Goal: Task Accomplishment & Management: Manage account settings

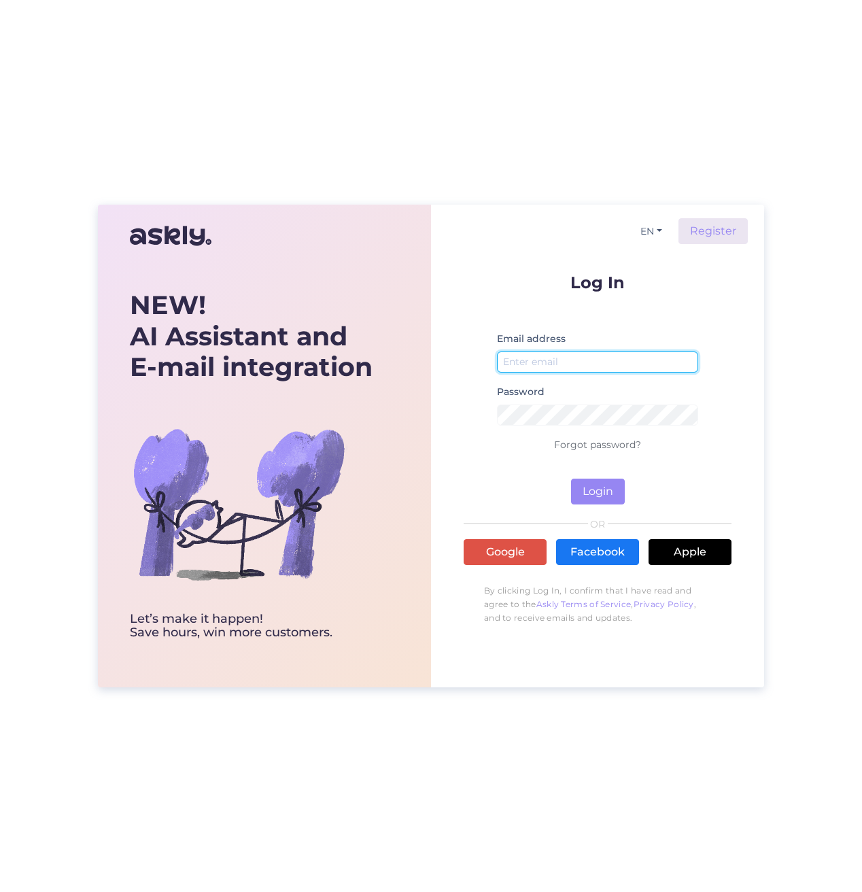
click at [561, 365] on input "email" at bounding box center [597, 362] width 201 height 21
click at [561, 364] on input "email" at bounding box center [597, 362] width 201 height 21
click at [561, 360] on input "email" at bounding box center [597, 362] width 201 height 21
click at [559, 357] on input "email" at bounding box center [597, 362] width 201 height 21
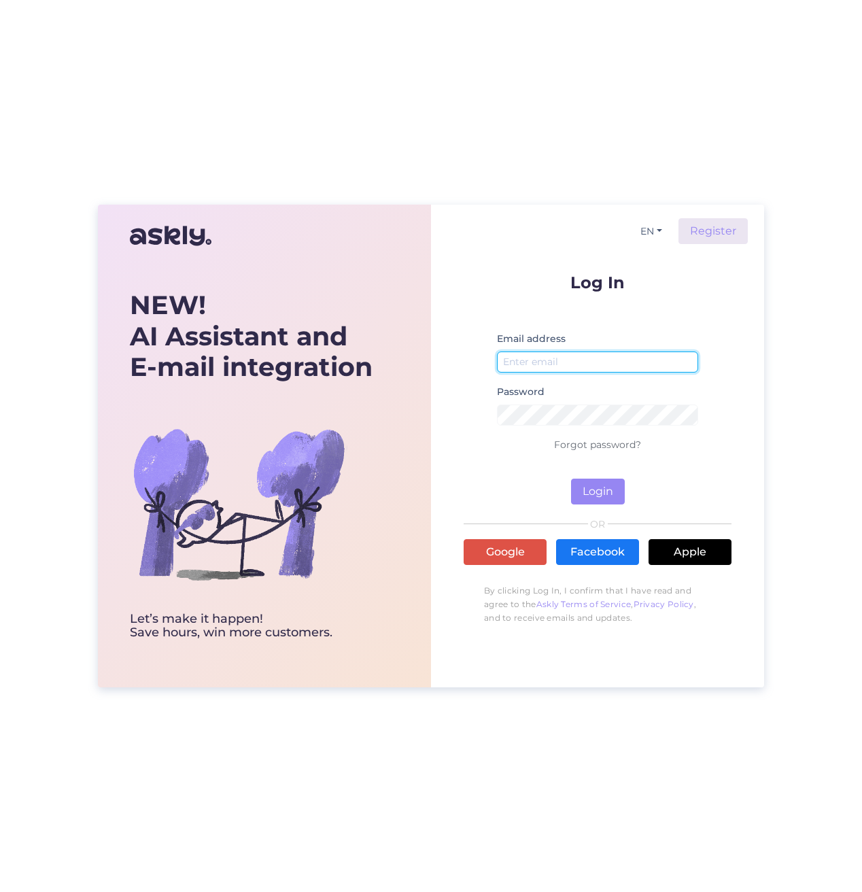
click at [559, 357] on input "email" at bounding box center [597, 362] width 201 height 21
drag, startPoint x: 559, startPoint y: 357, endPoint x: 578, endPoint y: 326, distance: 36.6
click at [560, 357] on input "email" at bounding box center [597, 362] width 201 height 21
click at [543, 358] on input "email" at bounding box center [597, 362] width 201 height 21
paste input "[EMAIL_ADDRESS][DOMAIN_NAME]"
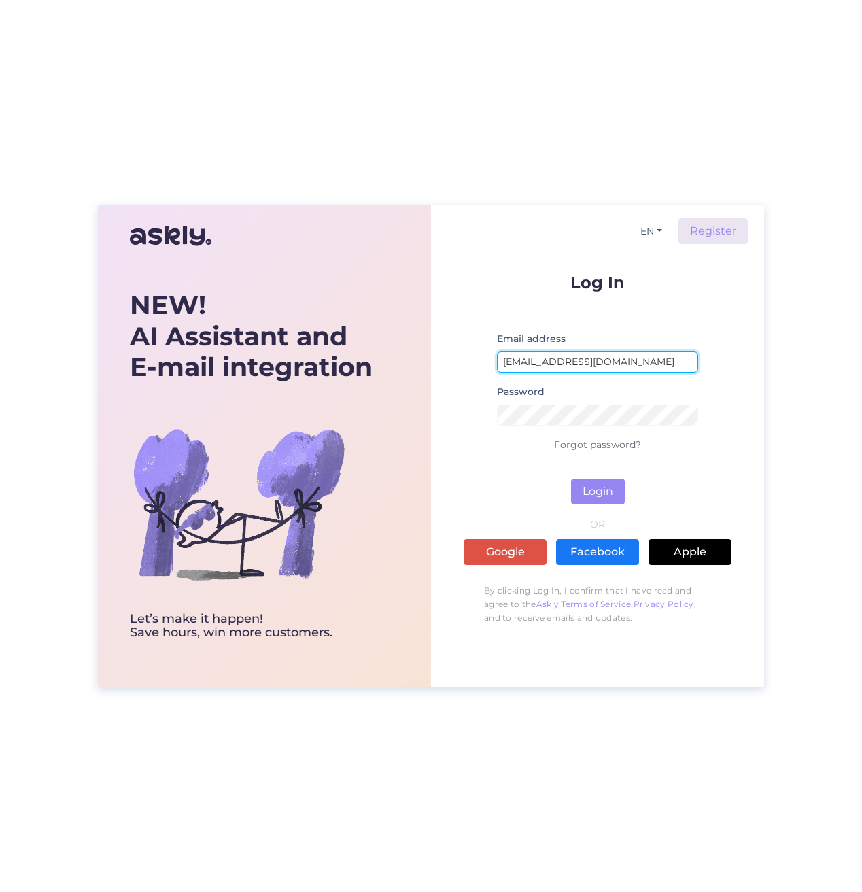
type input "[EMAIL_ADDRESS][DOMAIN_NAME]"
click at [618, 488] on button "Login" at bounding box center [598, 492] width 54 height 26
click at [649, 362] on input "[EMAIL_ADDRESS][DOMAIN_NAME]" at bounding box center [597, 362] width 201 height 21
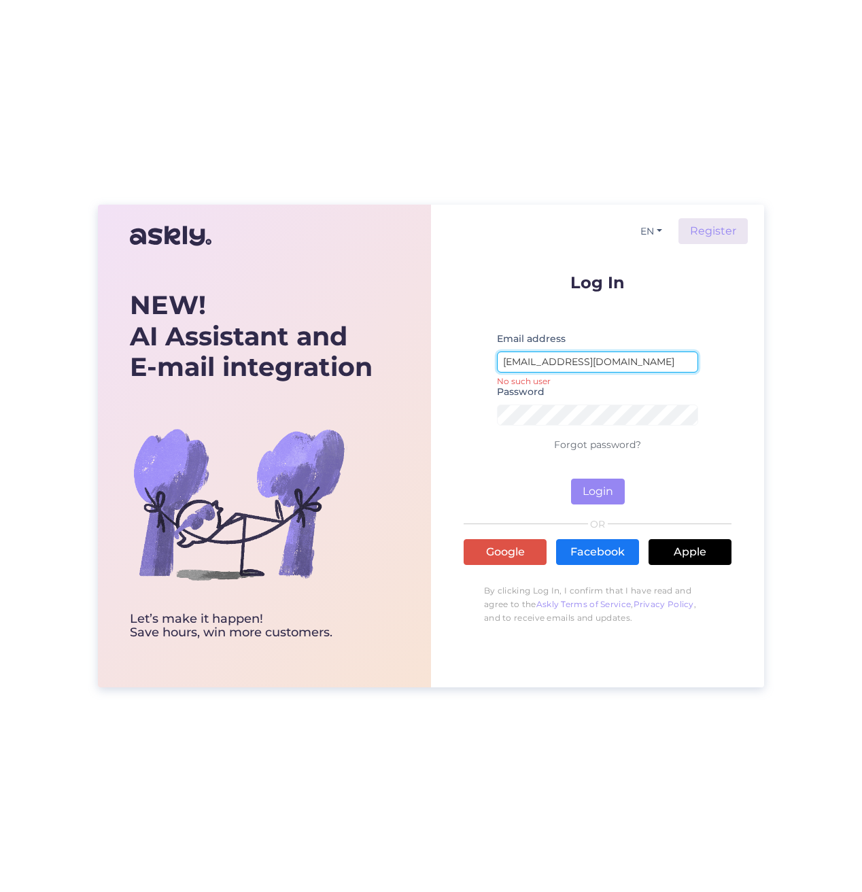
drag, startPoint x: 650, startPoint y: 362, endPoint x: 717, endPoint y: 350, distance: 68.3
click at [651, 361] on input "[EMAIL_ADDRESS][DOMAIN_NAME]" at bounding box center [597, 362] width 201 height 21
